Goal: Information Seeking & Learning: Learn about a topic

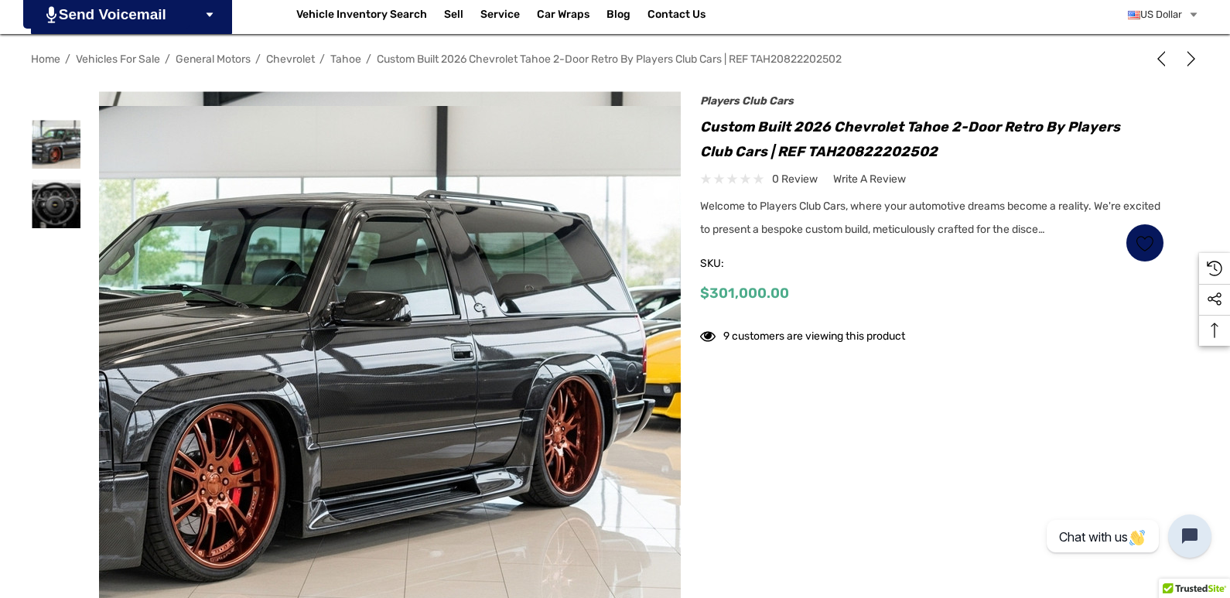
scroll to position [232, 0]
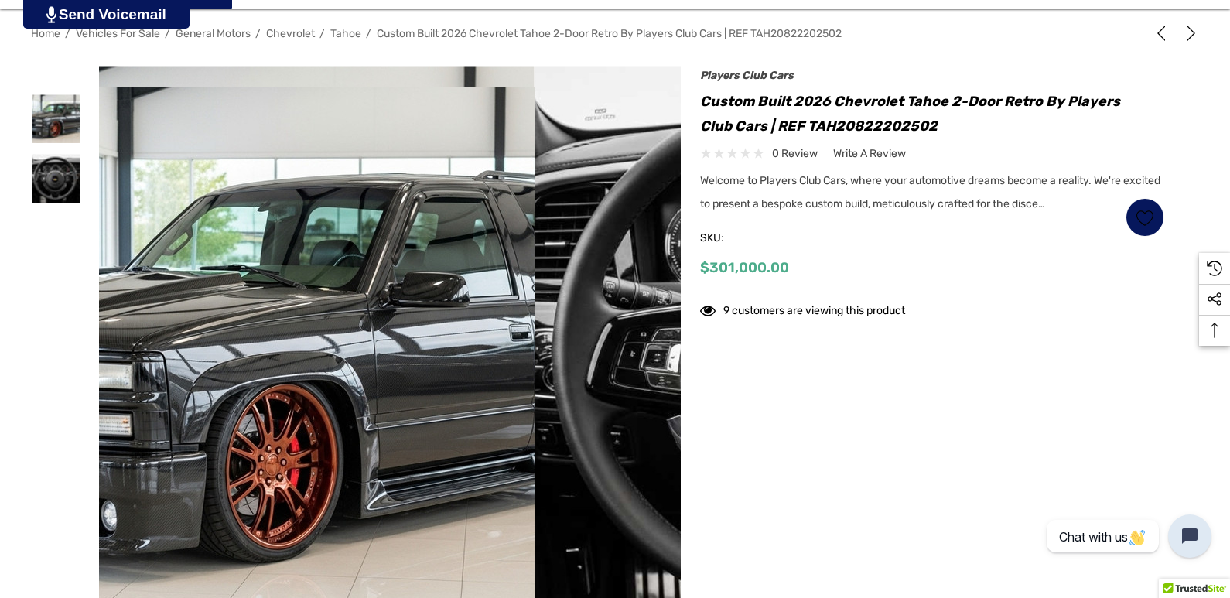
drag, startPoint x: 524, startPoint y: 343, endPoint x: 376, endPoint y: 353, distance: 148.1
click at [376, 353] on img at bounding box center [290, 357] width 990 height 540
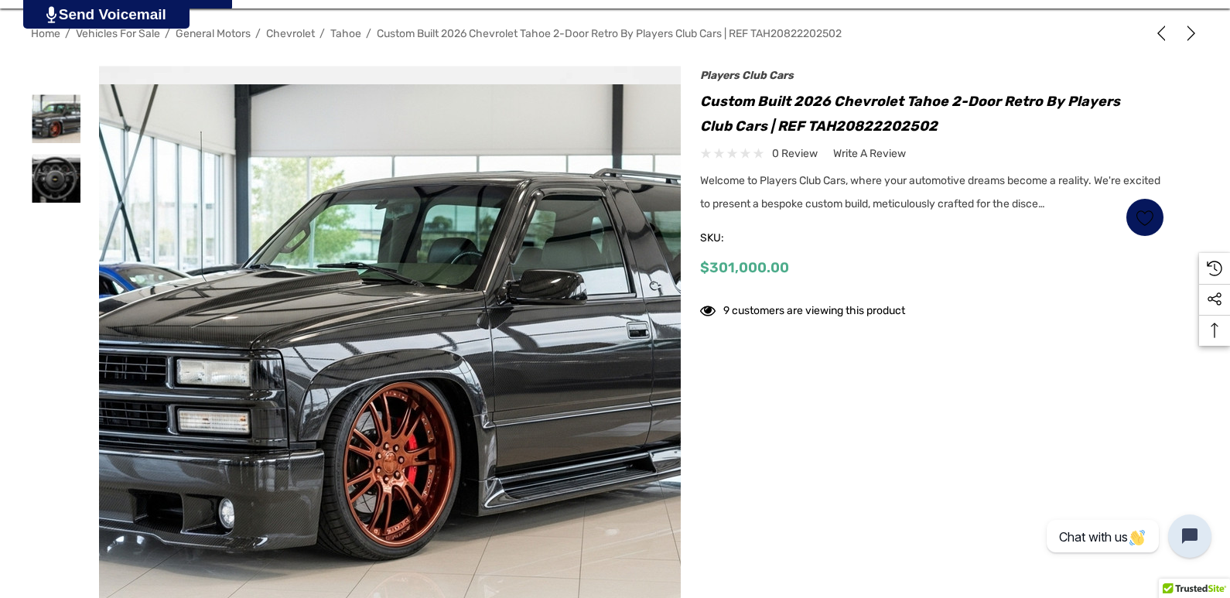
drag, startPoint x: 603, startPoint y: 322, endPoint x: 199, endPoint y: 346, distance: 405.2
click at [226, 346] on img at bounding box center [279, 354] width 990 height 540
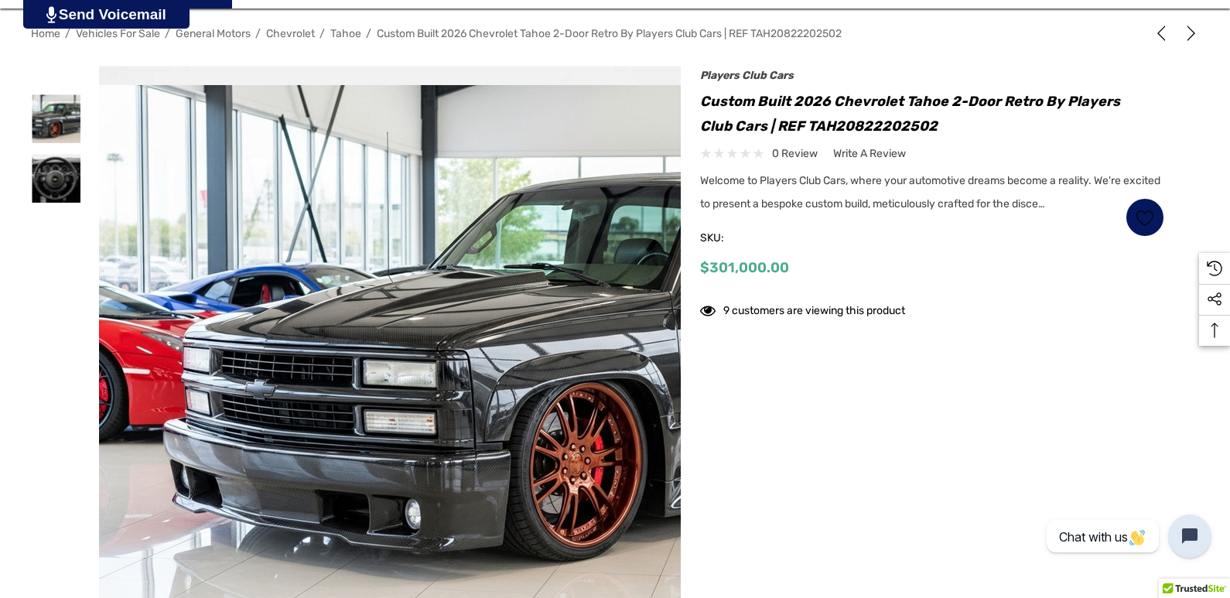
click at [394, 328] on figure at bounding box center [390, 357] width 582 height 582
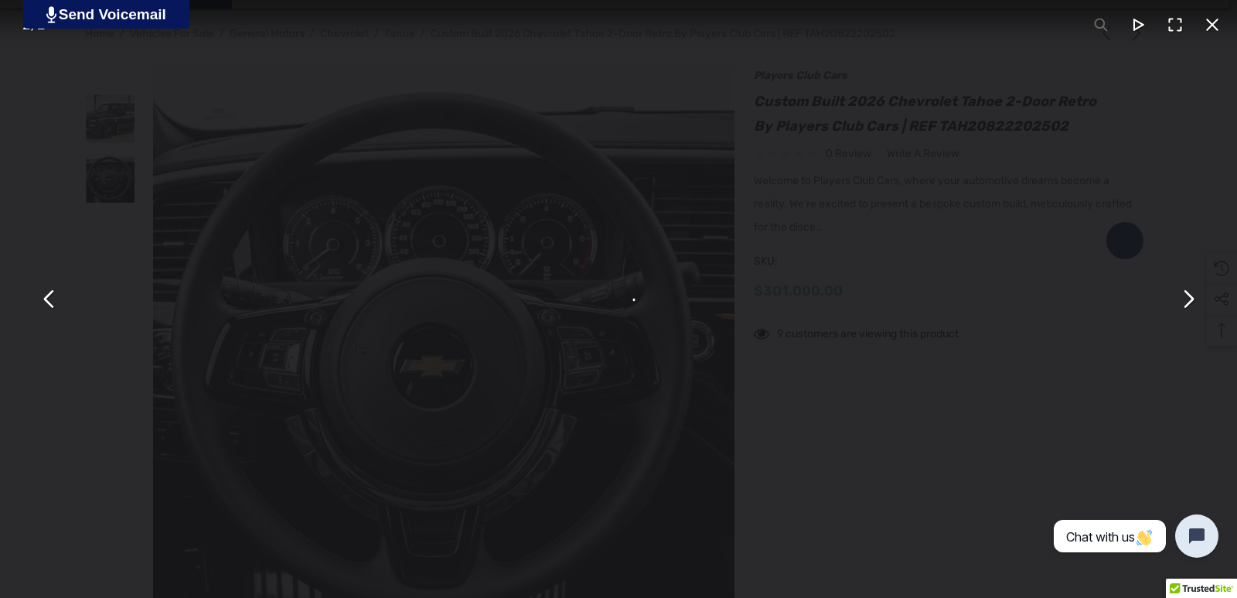
click at [395, 327] on div "You can close this modal content with the ESC key" at bounding box center [618, 299] width 1237 height 598
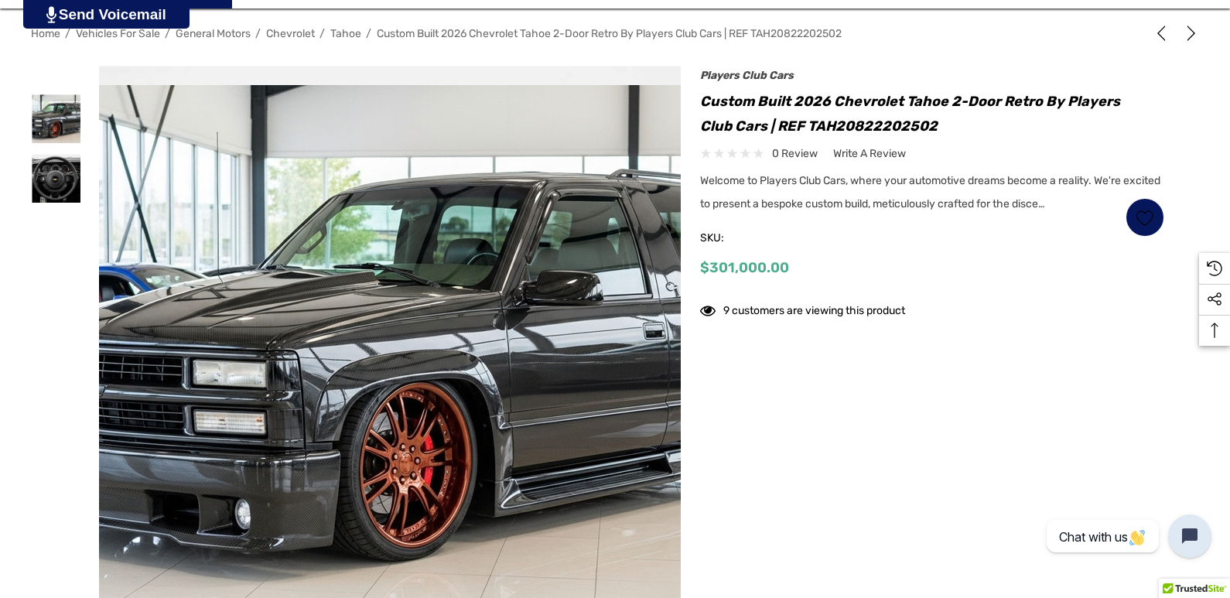
click at [394, 327] on img at bounding box center [594, 336] width 990 height 540
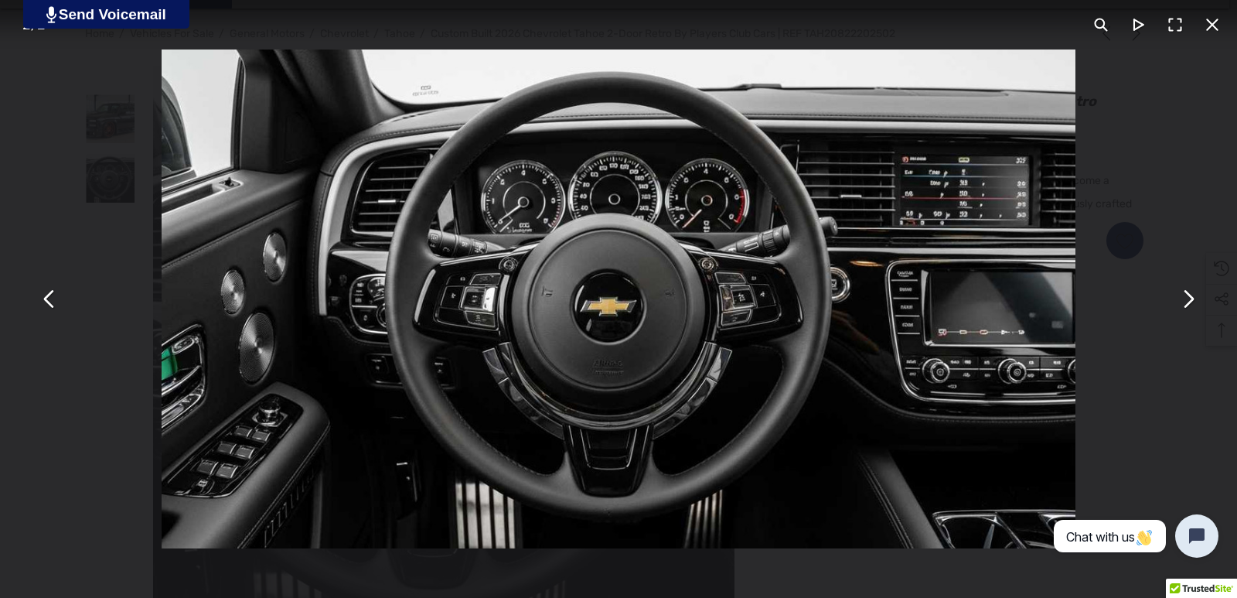
click at [1176, 305] on button "You can close this modal content with the ESC key" at bounding box center [1187, 299] width 37 height 37
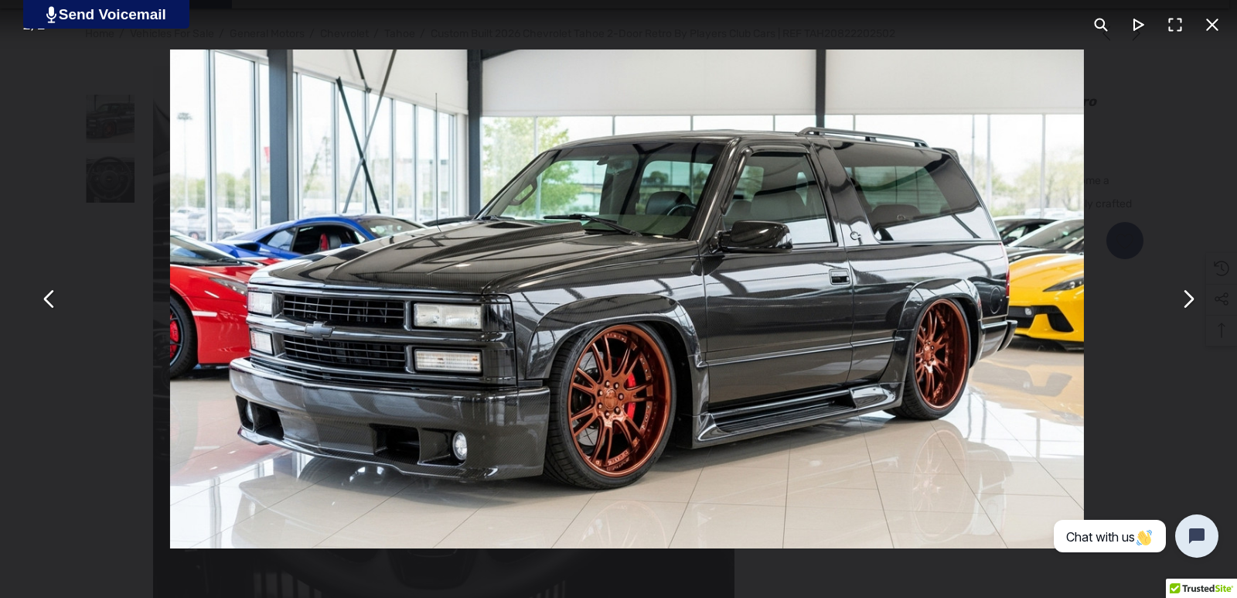
click at [1178, 305] on button "You can close this modal content with the ESC key" at bounding box center [1187, 299] width 37 height 37
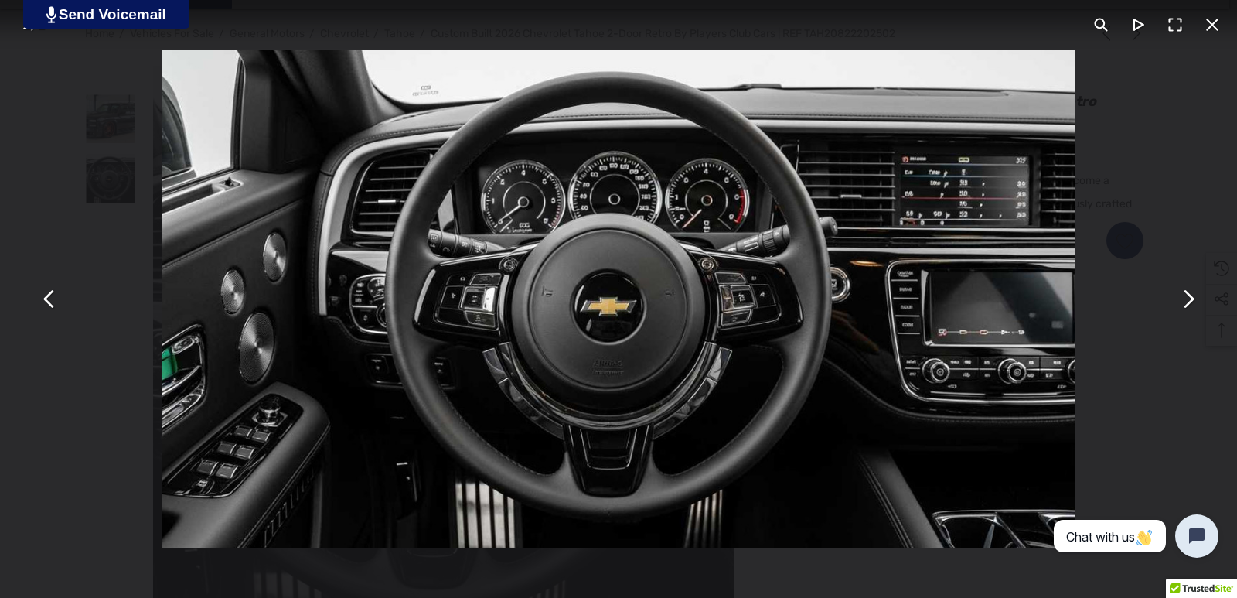
click at [1217, 23] on button "You can close this modal content with the ESC key" at bounding box center [1212, 24] width 37 height 37
